Goal: Task Accomplishment & Management: Manage account settings

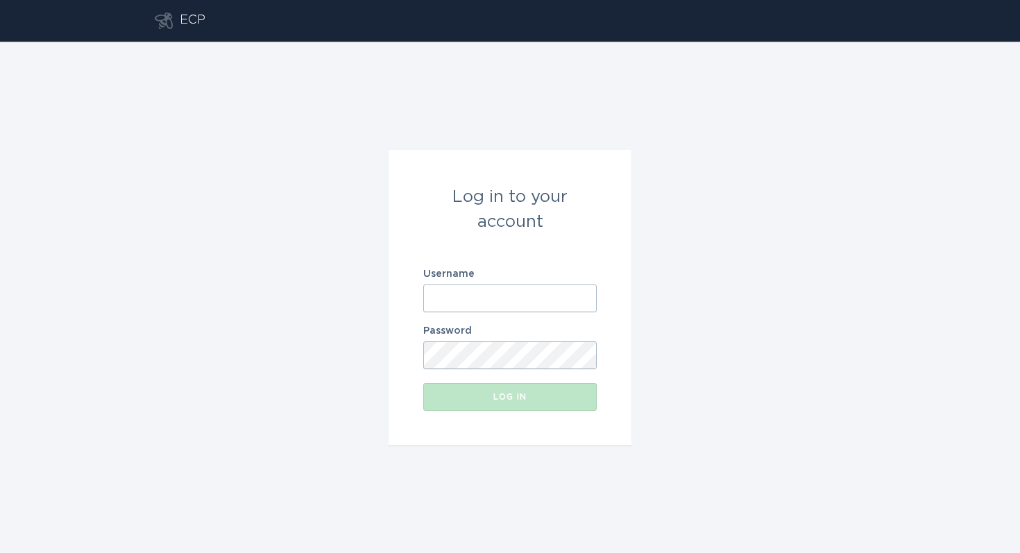
click at [451, 297] on input "Username" at bounding box center [510, 299] width 174 height 28
paste input "[EMAIL_ADDRESS][DOMAIN_NAME]"
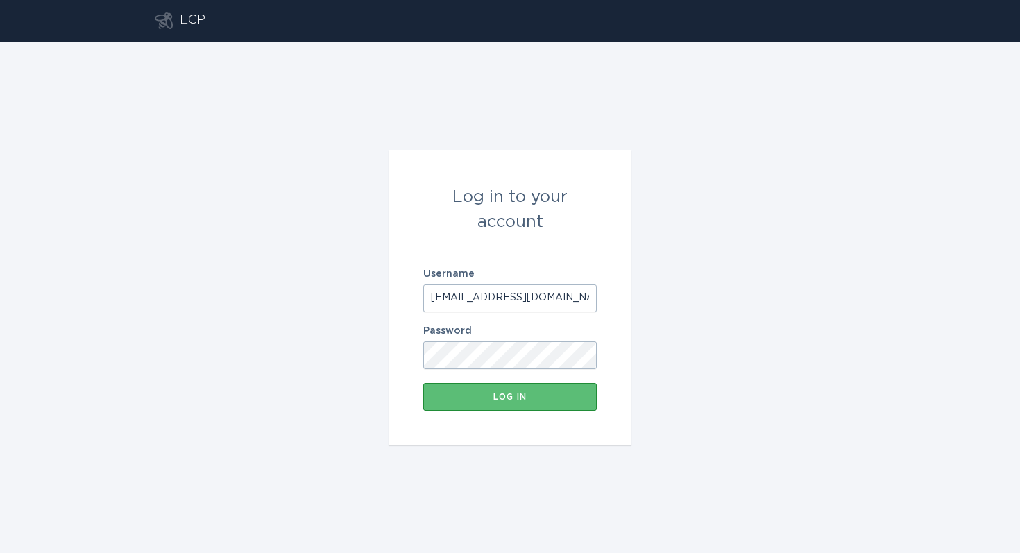
click at [611, 318] on form "Log in to your account Username [EMAIL_ADDRESS][DOMAIN_NAME] Password Log in" at bounding box center [510, 298] width 243 height 296
click at [558, 402] on button "Log in" at bounding box center [510, 397] width 174 height 28
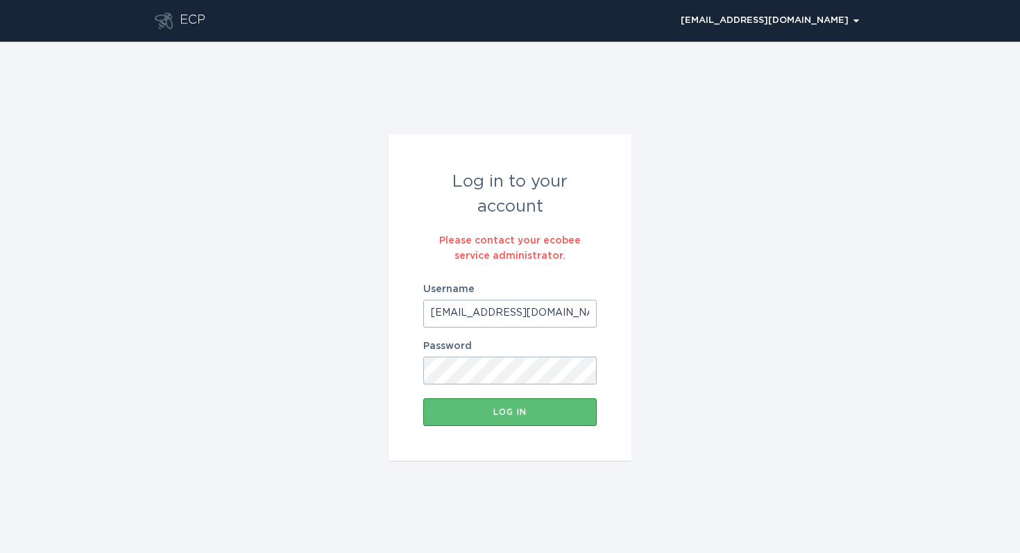
click at [432, 434] on form "Log in to your account Please contact your ecobee service administrator. Userna…" at bounding box center [510, 298] width 243 height 326
click at [441, 412] on div "Log in" at bounding box center [510, 412] width 160 height 8
click at [523, 317] on input "[EMAIL_ADDRESS][DOMAIN_NAME]" at bounding box center [510, 314] width 174 height 28
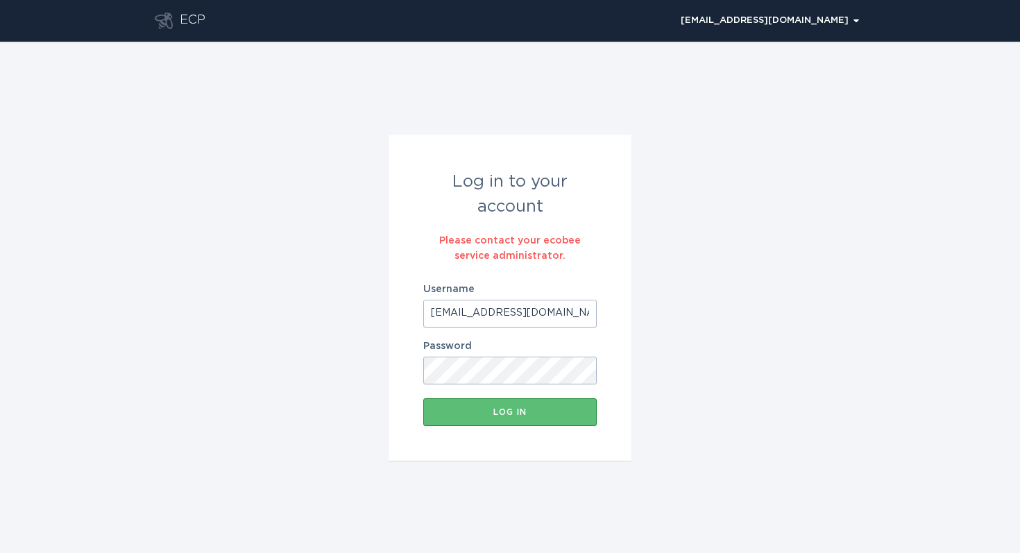
paste input "[EMAIL_ADDRESS][DOMAIN_NAME]"
type input "[EMAIL_ADDRESS][DOMAIN_NAME]"
click at [505, 408] on div "Log in" at bounding box center [510, 412] width 160 height 8
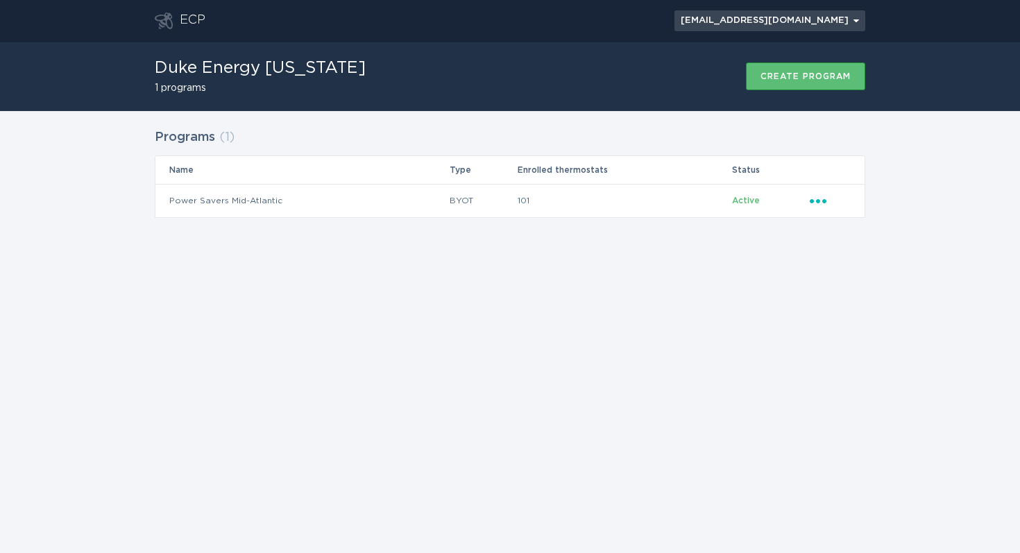
click at [850, 19] on div "[EMAIL_ADDRESS][DOMAIN_NAME] Chevron" at bounding box center [770, 21] width 178 height 8
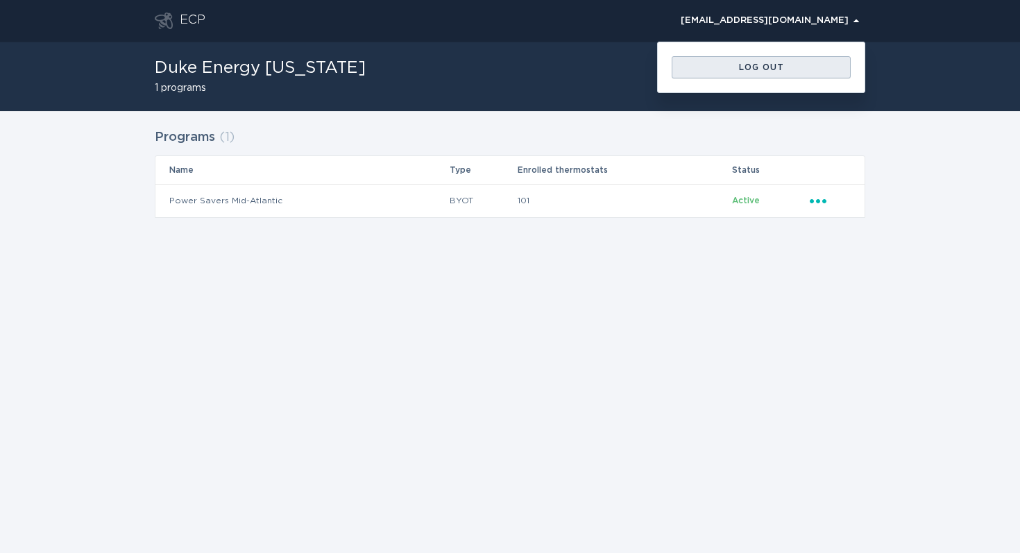
click at [778, 65] on div "Log out" at bounding box center [761, 67] width 165 height 8
